Goal: Information Seeking & Learning: Learn about a topic

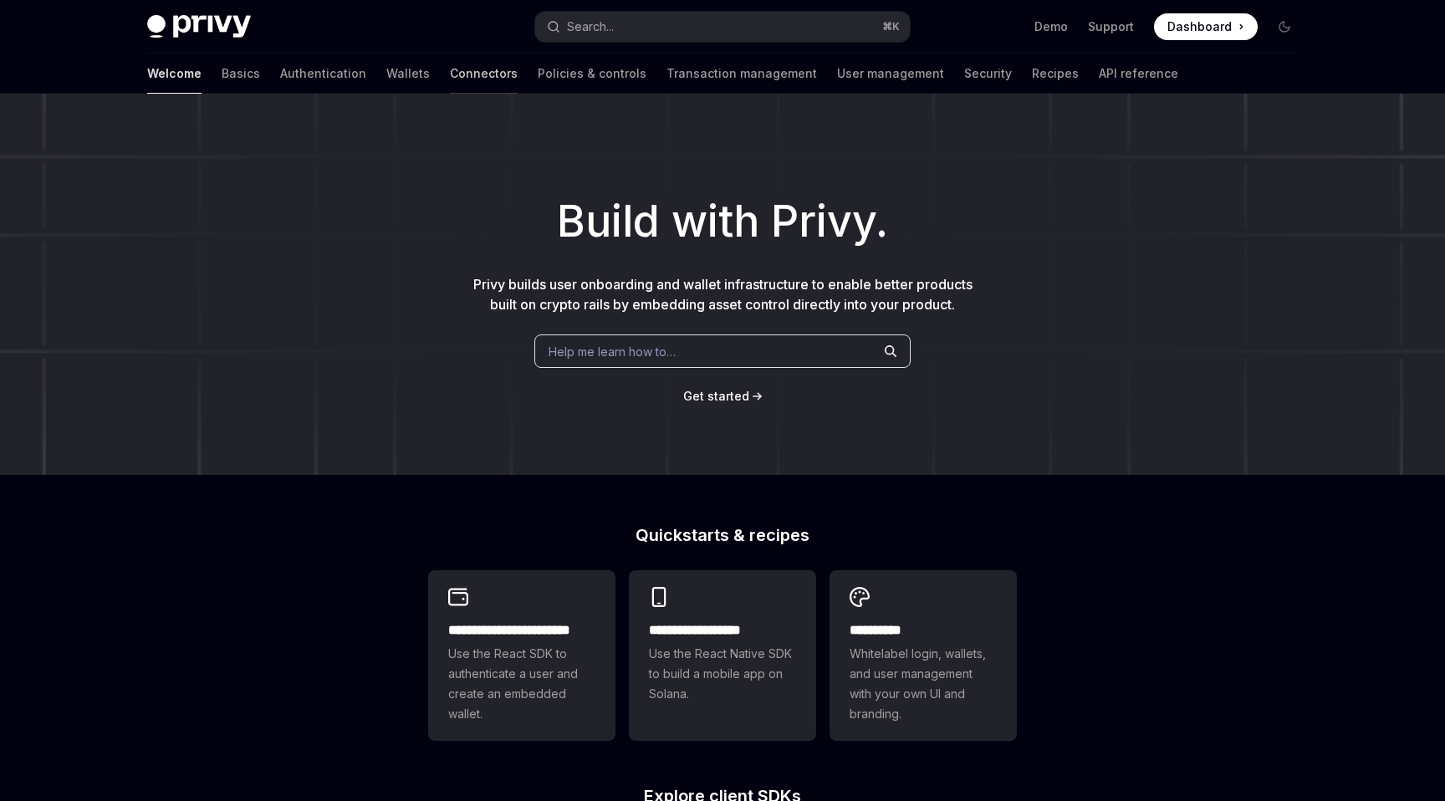
click at [450, 79] on link "Connectors" at bounding box center [484, 74] width 68 height 40
type textarea "*"
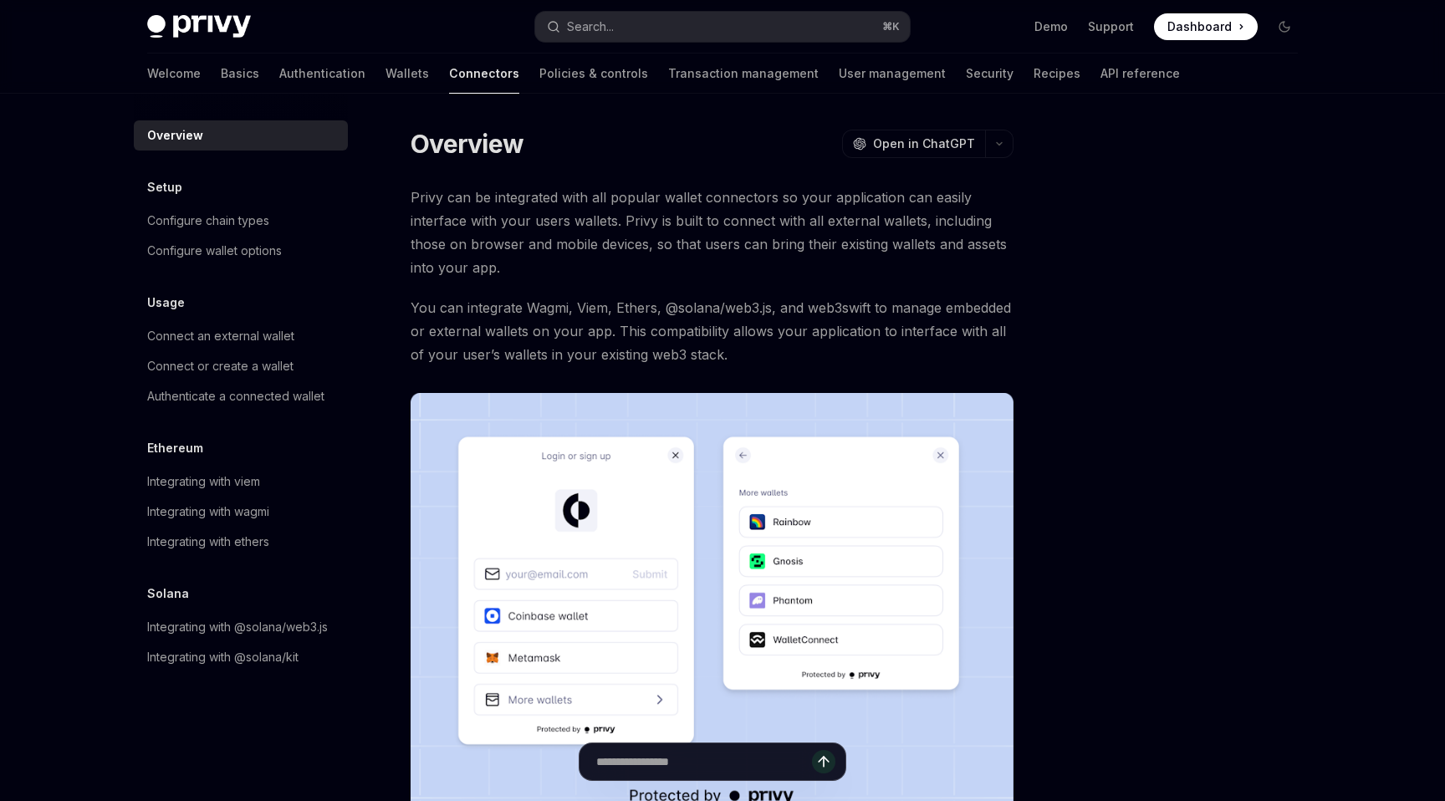
click at [1290, 298] on div at bounding box center [1184, 464] width 254 height 674
click at [1254, 166] on div at bounding box center [1184, 464] width 254 height 674
click at [1286, 161] on div at bounding box center [1184, 464] width 254 height 674
click at [64, 73] on div at bounding box center [722, 47] width 1445 height 94
click at [56, 130] on div "Privy Docs home page Search... ⌘ K Demo Support Dashboard Dashboard Search... N…" at bounding box center [722, 547] width 1445 height 1094
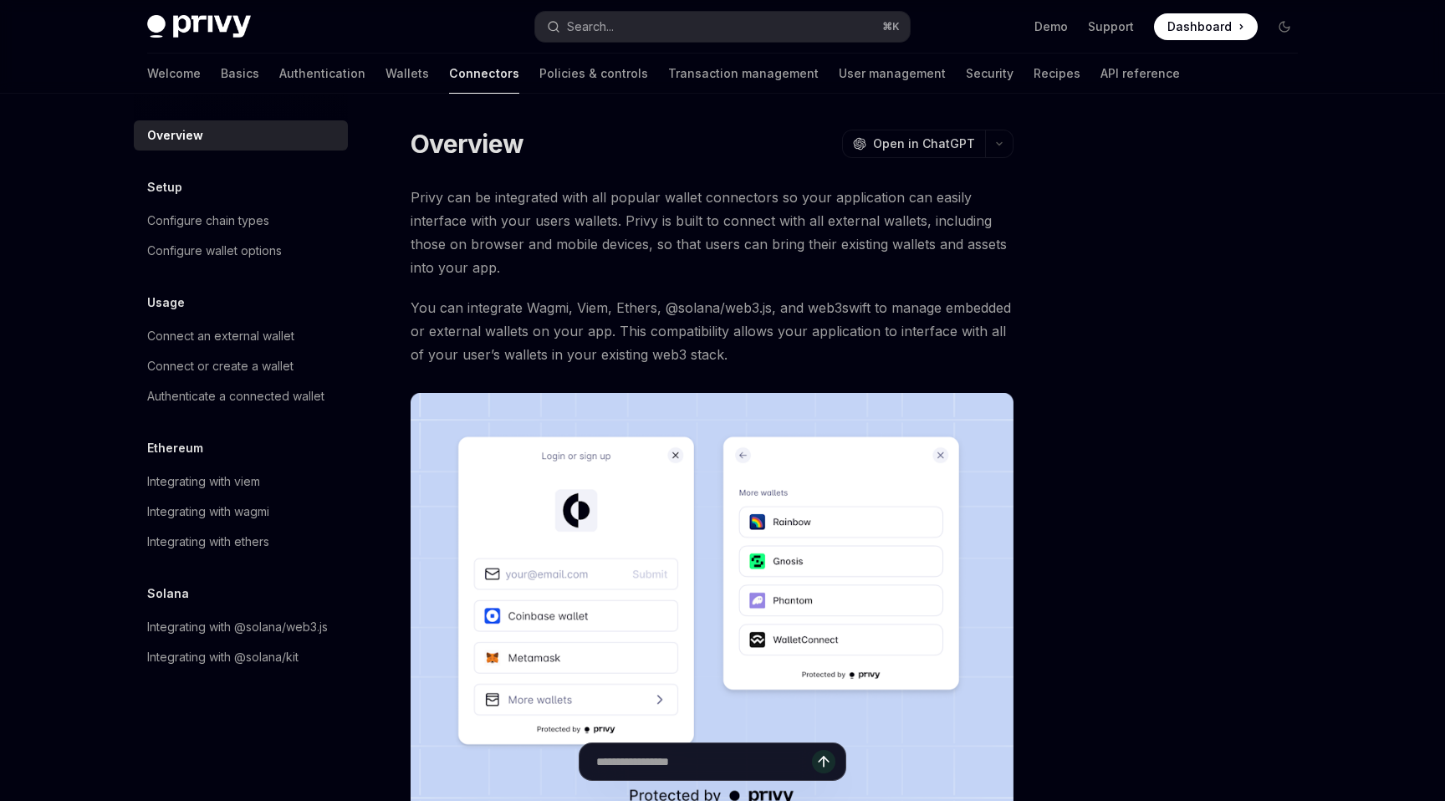
click at [64, 135] on div "Privy Docs home page Search... ⌘ K Demo Support Dashboard Dashboard Search... N…" at bounding box center [722, 547] width 1445 height 1094
click at [1247, 189] on div at bounding box center [1184, 464] width 254 height 674
click at [1288, 360] on div at bounding box center [1184, 464] width 254 height 674
click at [1265, 329] on div at bounding box center [1184, 464] width 254 height 674
click at [1254, 390] on div at bounding box center [1184, 464] width 254 height 674
